Goal: Task Accomplishment & Management: Manage account settings

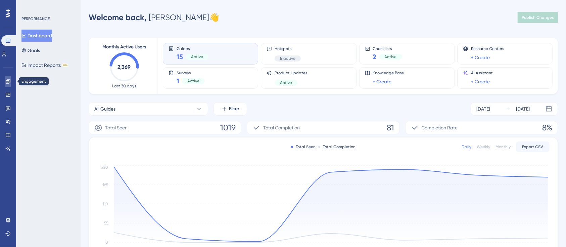
click at [8, 85] on link at bounding box center [7, 81] width 5 height 11
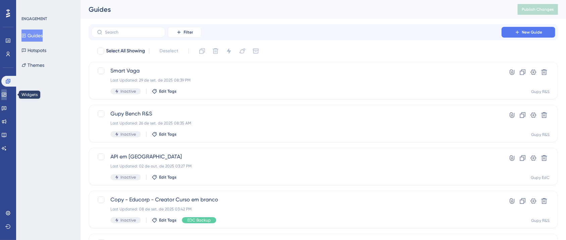
click at [7, 94] on link at bounding box center [3, 94] width 5 height 11
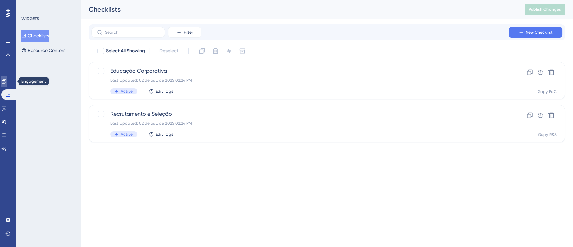
click at [7, 79] on link at bounding box center [3, 81] width 5 height 11
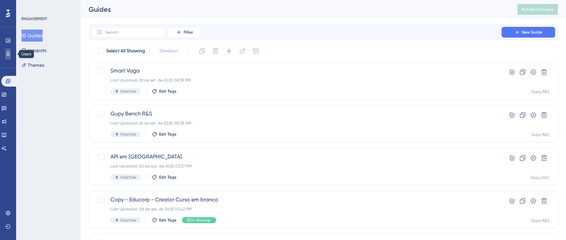
click at [10, 58] on link at bounding box center [7, 54] width 5 height 11
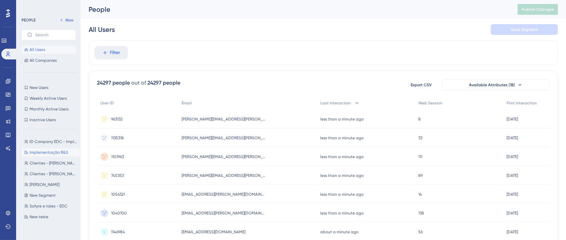
click at [39, 152] on span "Implementação R&S" at bounding box center [49, 152] width 39 height 5
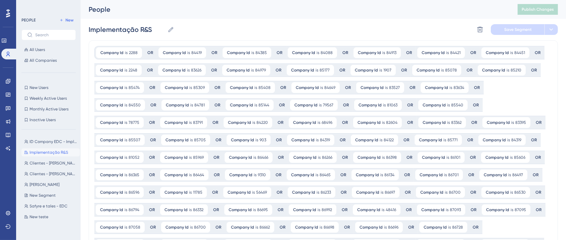
scroll to position [73, 0]
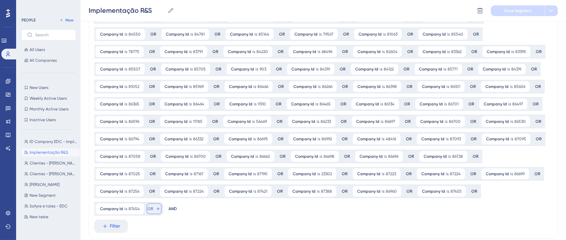
click at [153, 206] on span "OR" at bounding box center [151, 208] width 6 height 5
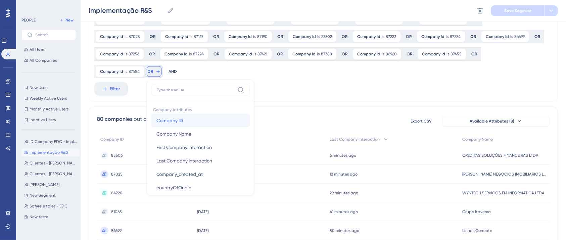
click at [183, 116] on span "Company ID" at bounding box center [169, 120] width 27 height 8
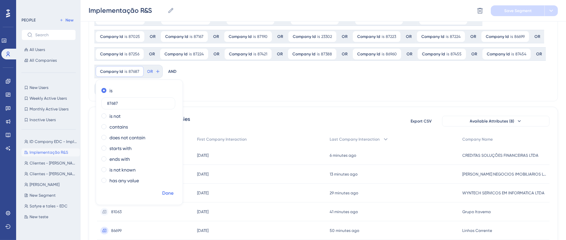
type input "87687"
click at [173, 189] on span "Done" at bounding box center [167, 193] width 11 height 8
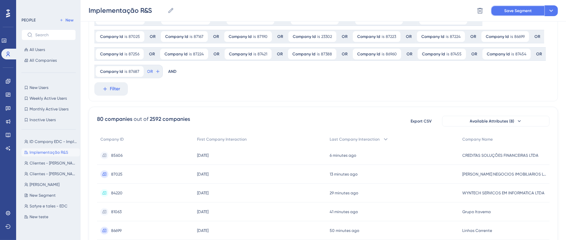
click at [520, 15] on button "Save Segment" at bounding box center [518, 10] width 54 height 11
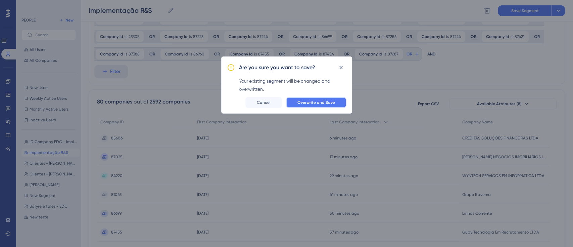
click at [331, 101] on span "Overwrite and Save" at bounding box center [316, 102] width 38 height 5
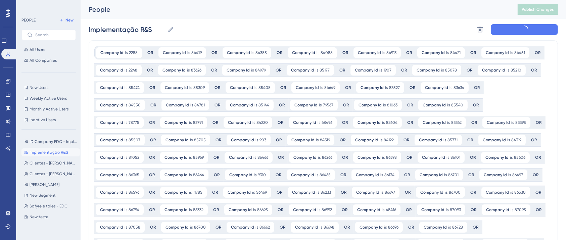
scroll to position [0, 0]
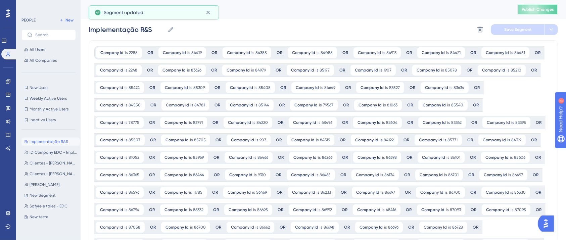
click at [539, 11] on span "Publish Changes" at bounding box center [537, 9] width 32 height 5
